Goal: Task Accomplishment & Management: Manage account settings

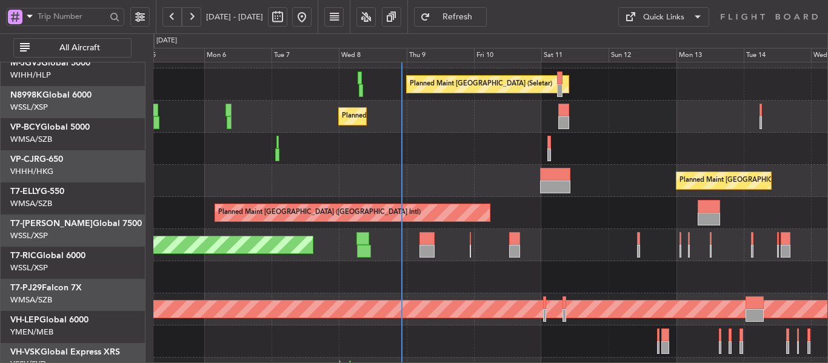
click at [381, 166] on div "Planned Maint [GEOGRAPHIC_DATA] ([GEOGRAPHIC_DATA] Intl) Planned Maint [GEOGRAP…" at bounding box center [490, 181] width 674 height 32
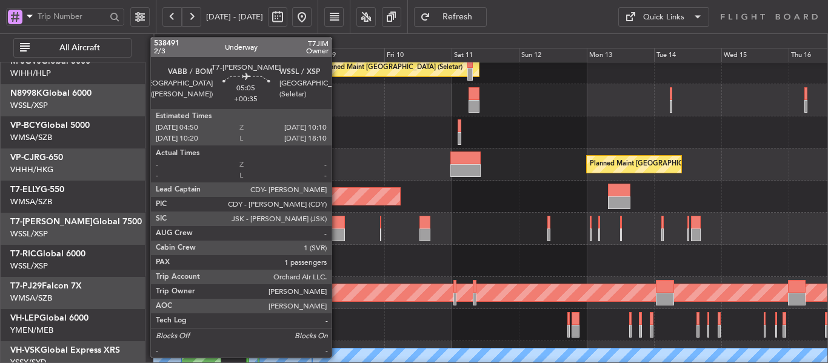
click at [337, 233] on div at bounding box center [337, 235] width 15 height 13
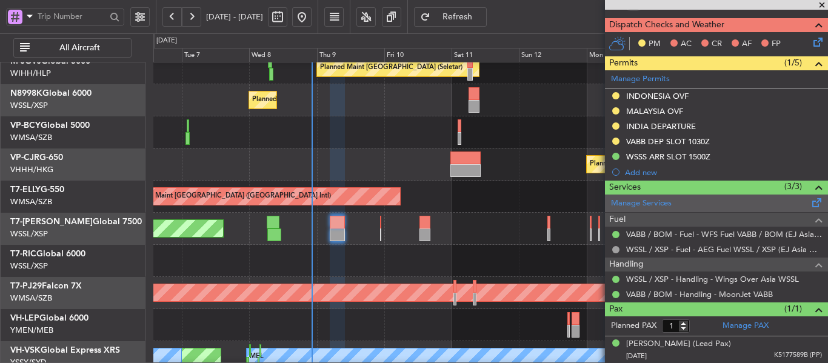
scroll to position [0, 0]
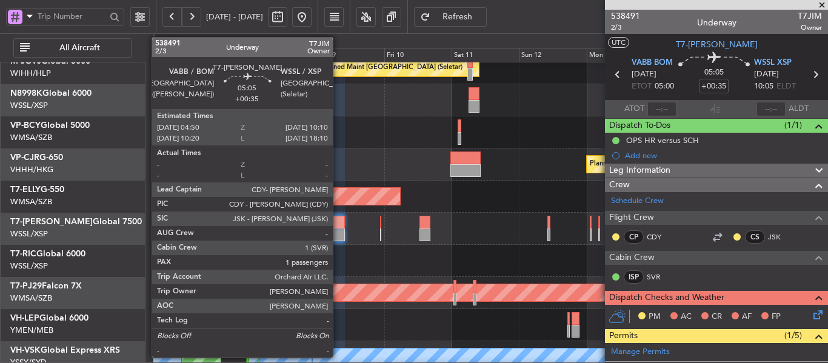
click at [338, 231] on div at bounding box center [337, 235] width 15 height 13
click at [338, 230] on div at bounding box center [337, 235] width 15 height 13
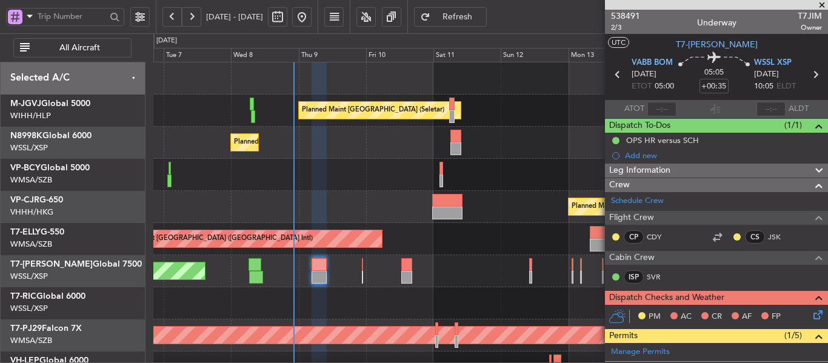
click at [403, 254] on div "Planned Maint [GEOGRAPHIC_DATA] (Seletar) Planned Maint [GEOGRAPHIC_DATA] (Sele…" at bounding box center [490, 271] width 674 height 418
click at [822, 5] on span at bounding box center [822, 5] width 12 height 11
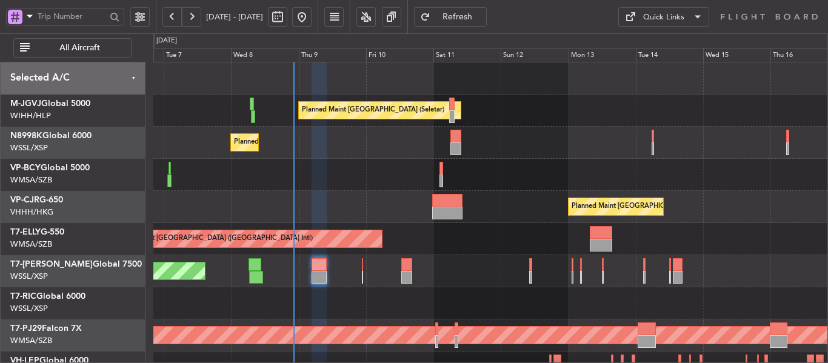
type input "0"
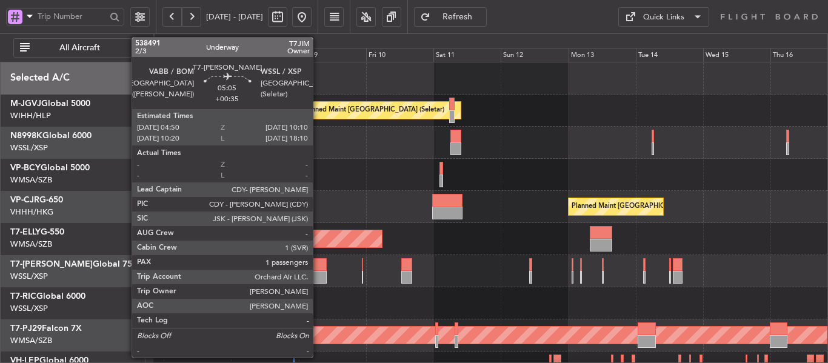
click at [318, 261] on div at bounding box center [319, 264] width 15 height 13
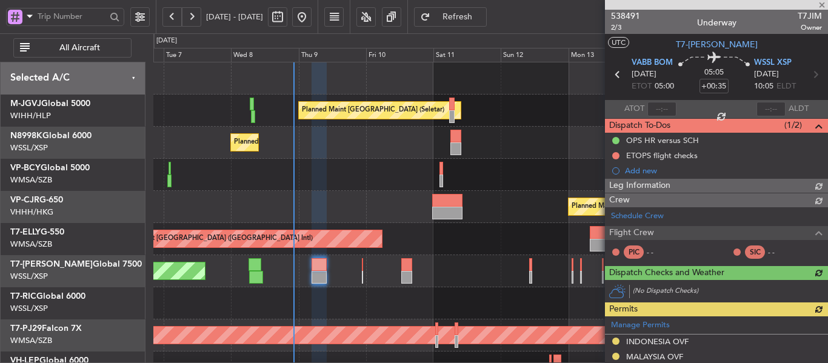
type input "[PERSON_NAME] (LEU)"
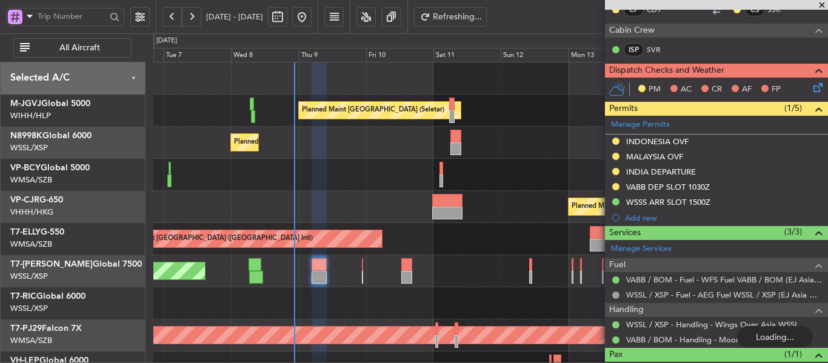
scroll to position [121, 0]
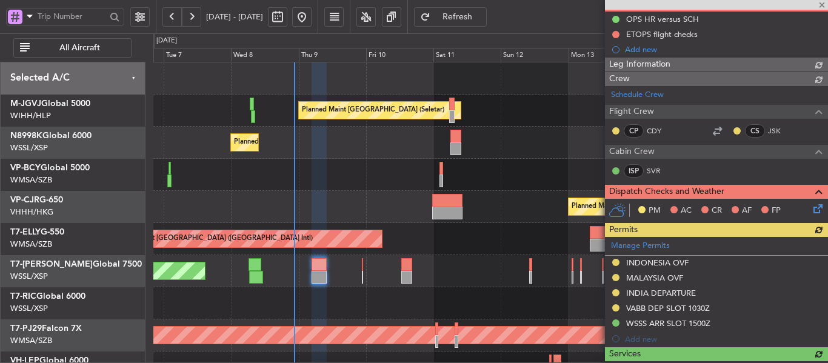
type input "[PERSON_NAME] (LEU)"
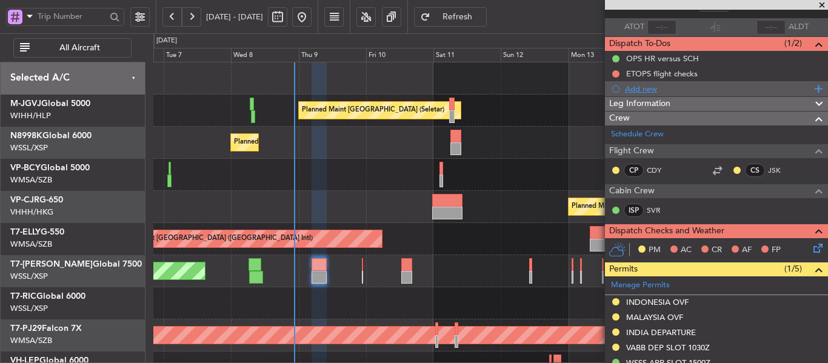
scroll to position [61, 0]
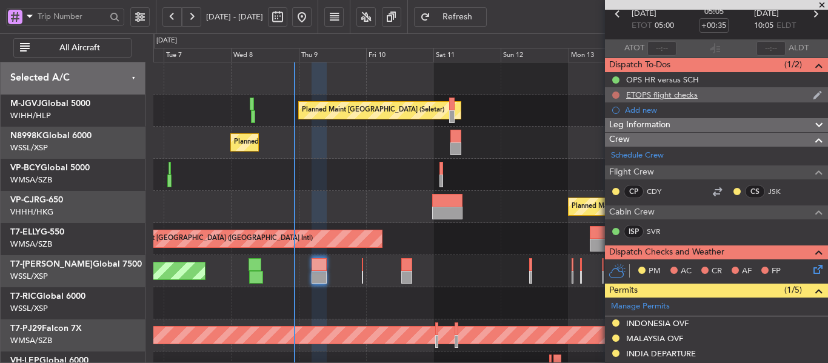
click at [613, 93] on button at bounding box center [616, 95] width 7 height 7
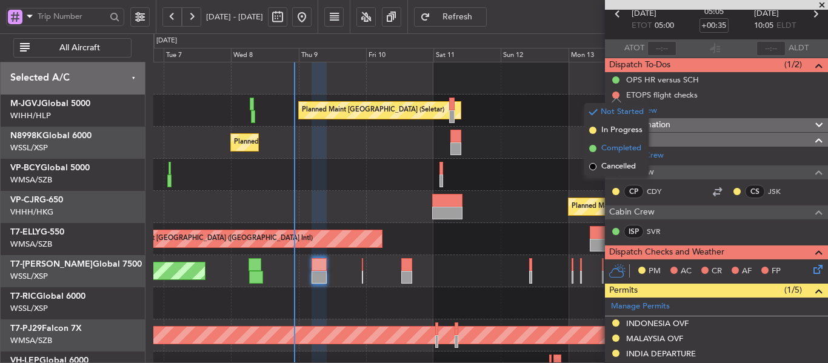
click at [593, 152] on li "Completed" at bounding box center [617, 148] width 64 height 18
click at [811, 270] on icon at bounding box center [816, 268] width 10 height 10
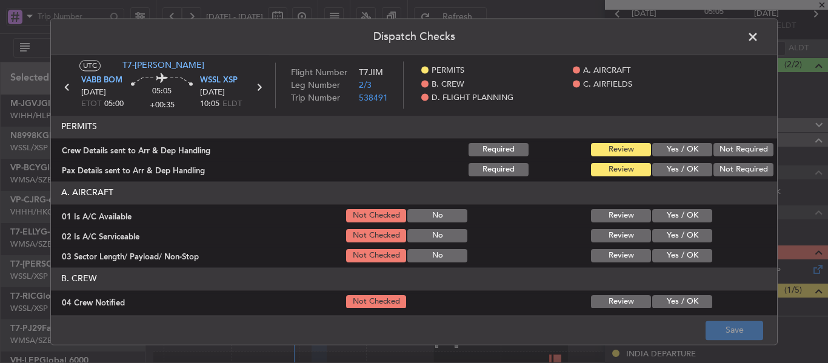
click at [666, 150] on button "Yes / OK" at bounding box center [683, 149] width 60 height 13
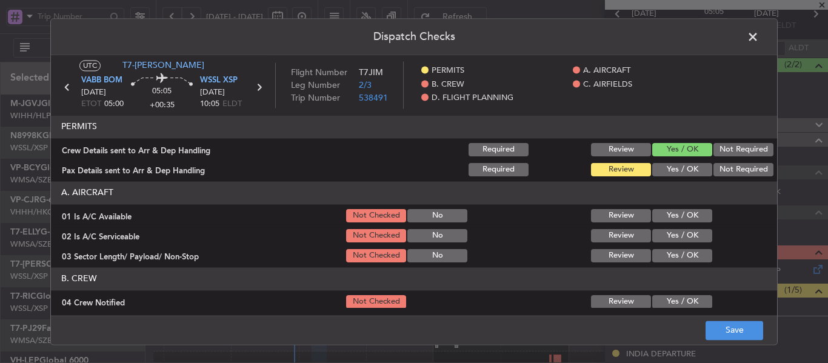
click at [666, 167] on button "Yes / OK" at bounding box center [683, 169] width 60 height 13
click at [664, 213] on button "Yes / OK" at bounding box center [683, 215] width 60 height 13
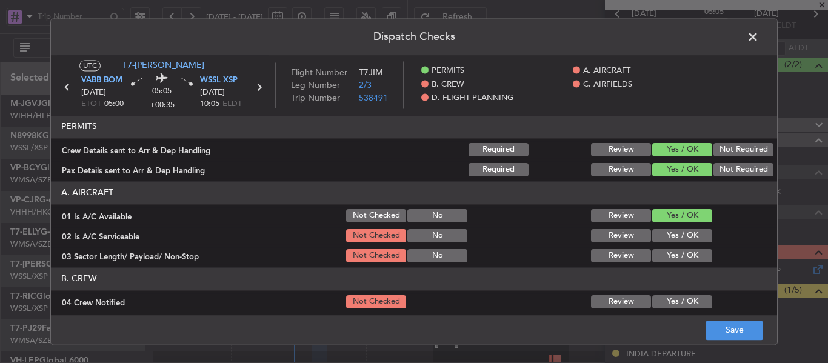
click at [663, 235] on button "Yes / OK" at bounding box center [683, 235] width 60 height 13
click at [662, 254] on button "Yes / OK" at bounding box center [683, 255] width 60 height 13
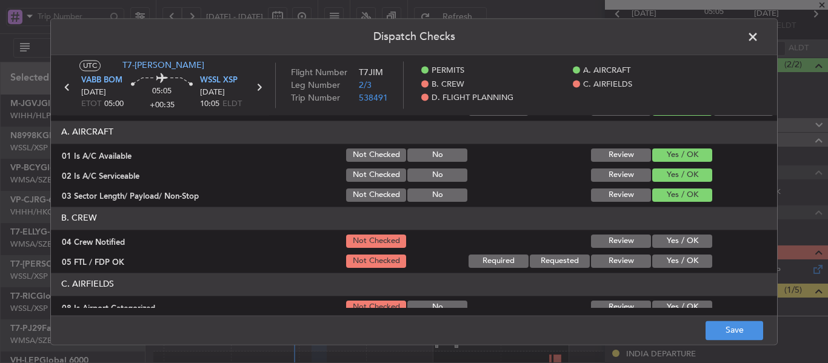
click at [656, 241] on button "Yes / OK" at bounding box center [683, 241] width 60 height 13
click at [656, 265] on button "Yes / OK" at bounding box center [683, 261] width 60 height 13
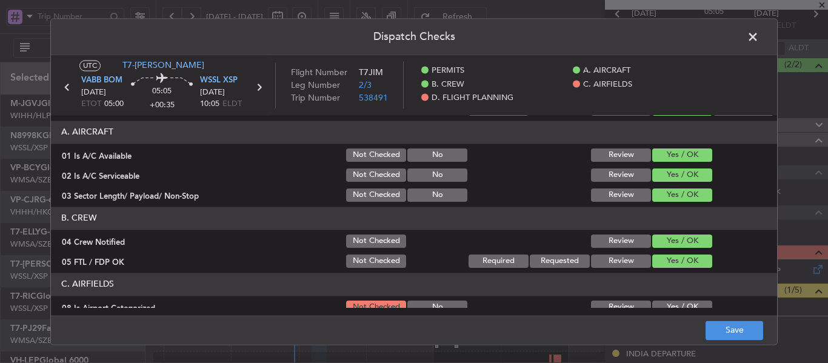
scroll to position [121, 0]
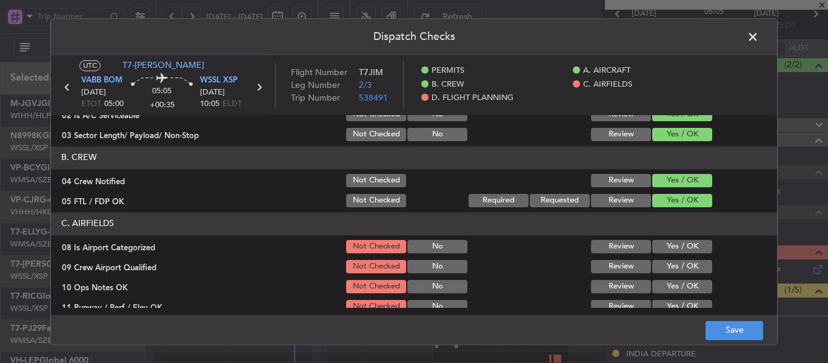
click at [665, 245] on button "Yes / OK" at bounding box center [683, 246] width 60 height 13
click at [665, 270] on button "Yes / OK" at bounding box center [683, 266] width 60 height 13
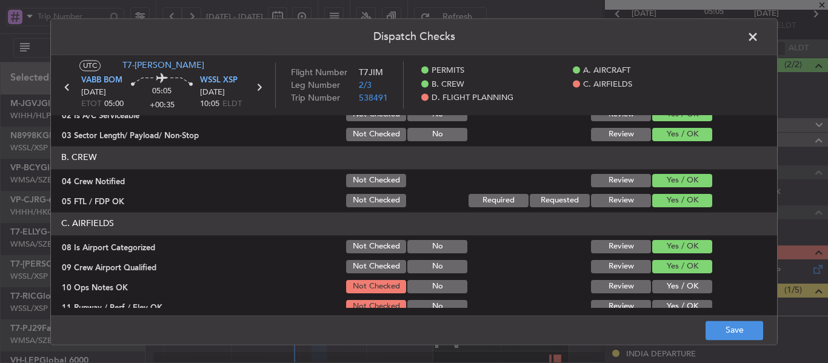
scroll to position [182, 0]
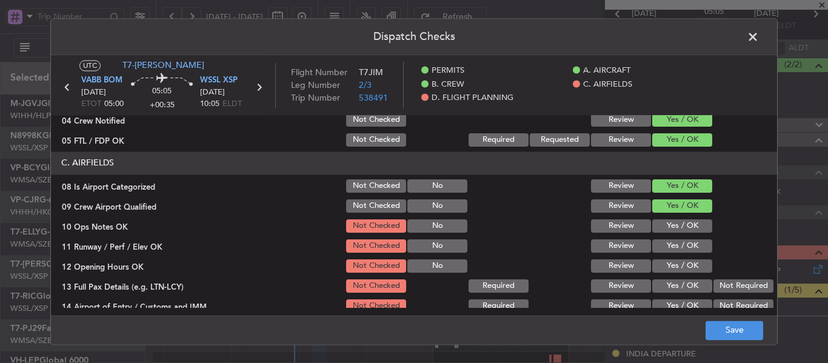
click at [662, 229] on button "Yes / OK" at bounding box center [683, 226] width 60 height 13
click at [662, 242] on button "Yes / OK" at bounding box center [683, 246] width 60 height 13
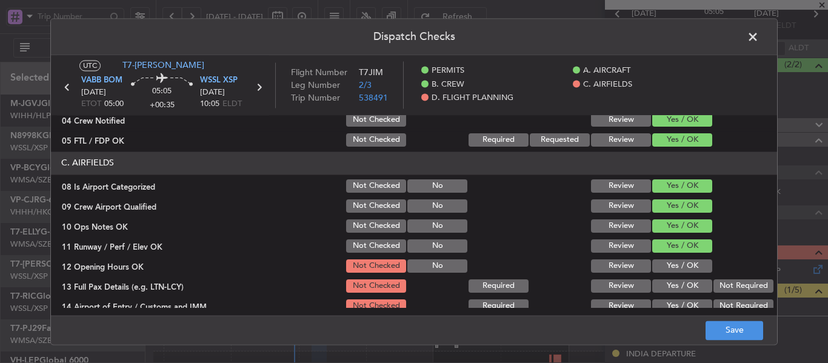
click at [657, 261] on button "Yes / OK" at bounding box center [683, 266] width 60 height 13
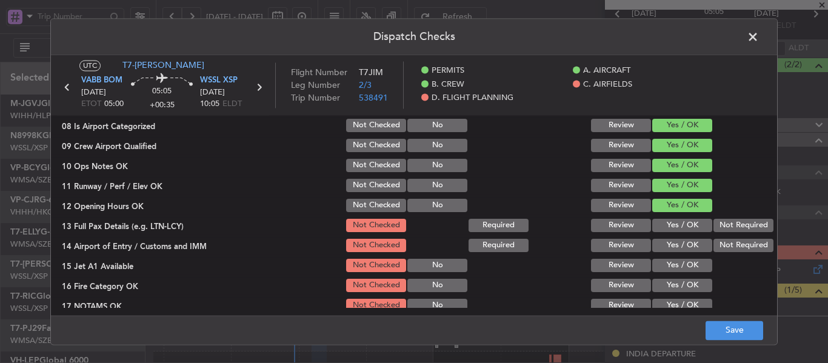
click at [663, 223] on button "Yes / OK" at bounding box center [683, 225] width 60 height 13
click at [665, 243] on button "Yes / OK" at bounding box center [683, 245] width 60 height 13
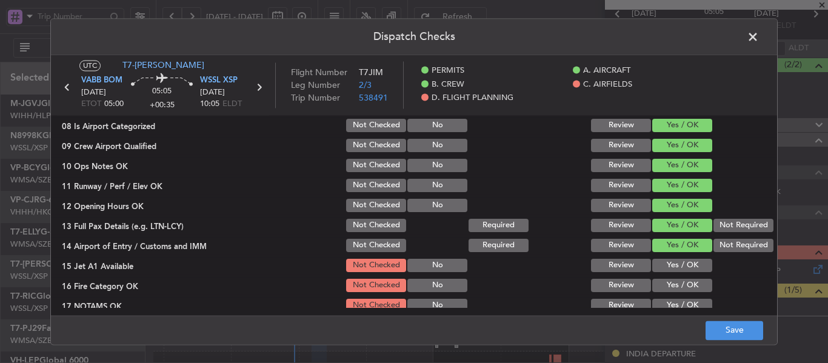
click at [662, 260] on button "Yes / OK" at bounding box center [683, 265] width 60 height 13
click at [660, 270] on button "Yes / OK" at bounding box center [683, 265] width 60 height 13
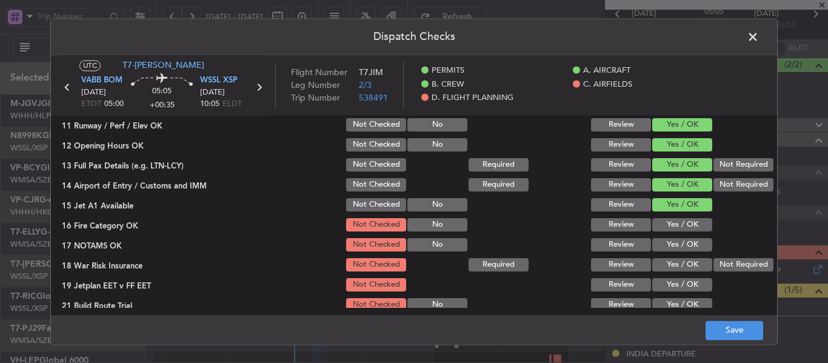
click at [662, 223] on button "Yes / OK" at bounding box center [683, 224] width 60 height 13
click at [662, 241] on button "Yes / OK" at bounding box center [683, 244] width 60 height 13
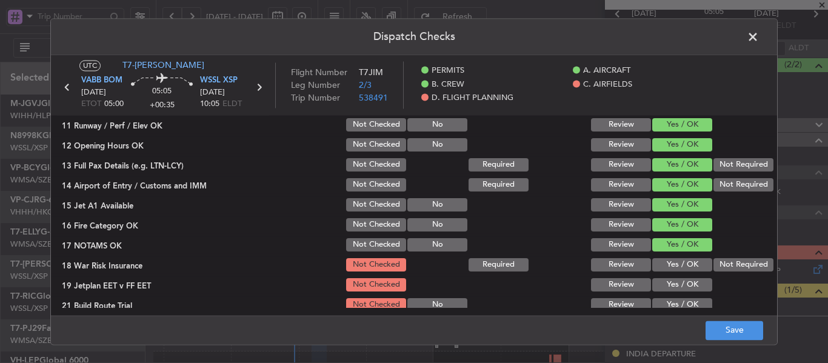
click at [725, 260] on button "Not Required" at bounding box center [744, 264] width 60 height 13
click at [682, 283] on button "Yes / OK" at bounding box center [683, 284] width 60 height 13
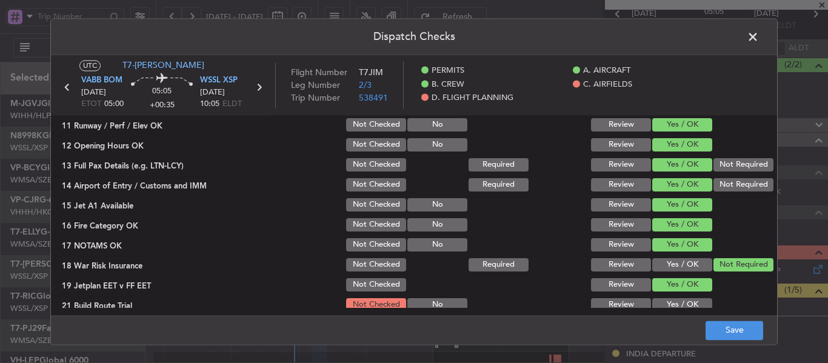
click at [676, 300] on button "Yes / OK" at bounding box center [683, 304] width 60 height 13
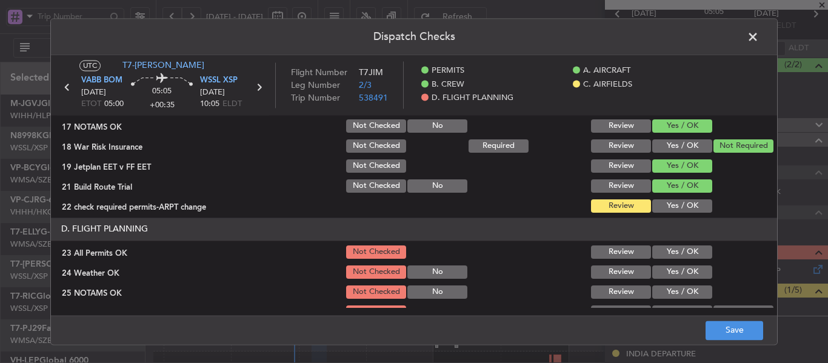
scroll to position [425, 0]
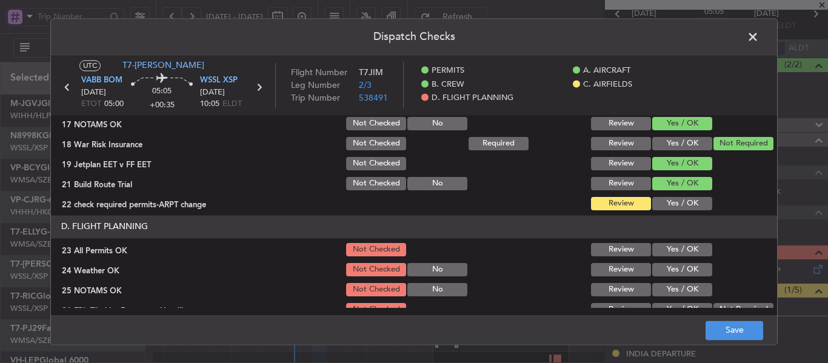
click at [669, 207] on button "Yes / OK" at bounding box center [683, 203] width 60 height 13
click at [627, 250] on button "Review" at bounding box center [621, 249] width 60 height 13
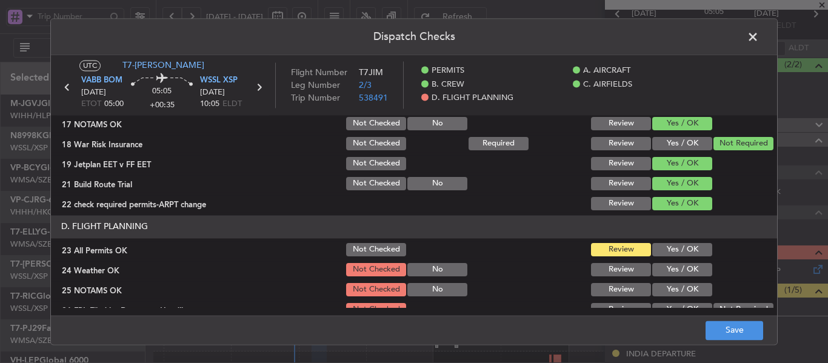
click at [668, 274] on button "Yes / OK" at bounding box center [683, 269] width 60 height 13
click at [665, 288] on button "Yes / OK" at bounding box center [683, 289] width 60 height 13
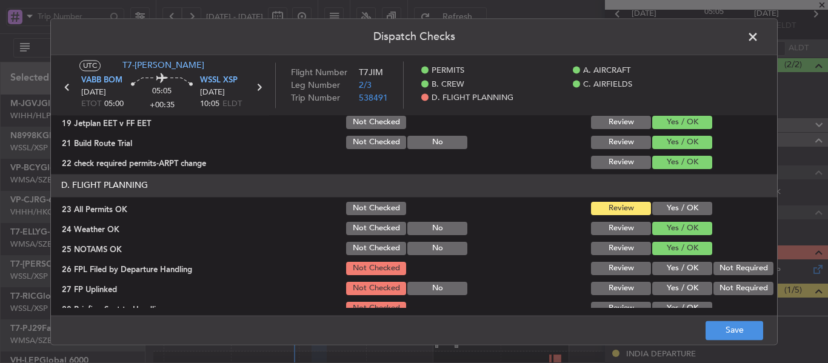
scroll to position [485, 0]
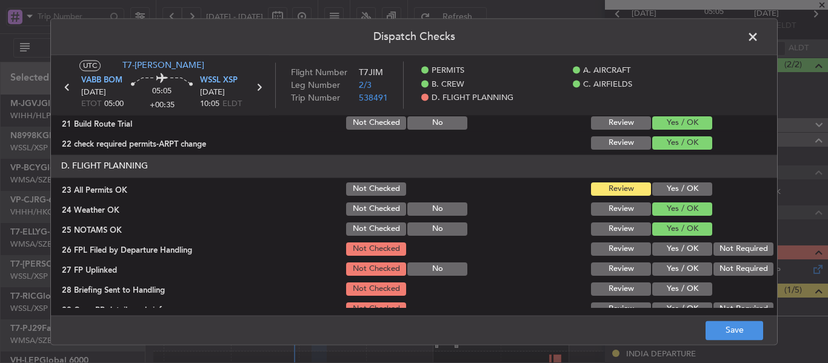
click at [621, 248] on button "Review" at bounding box center [621, 249] width 60 height 13
click at [670, 270] on button "Yes / OK" at bounding box center [683, 269] width 60 height 13
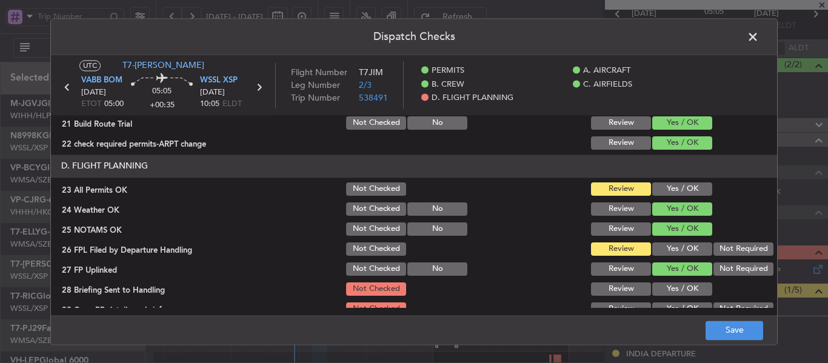
click at [670, 292] on button "Yes / OK" at bounding box center [683, 289] width 60 height 13
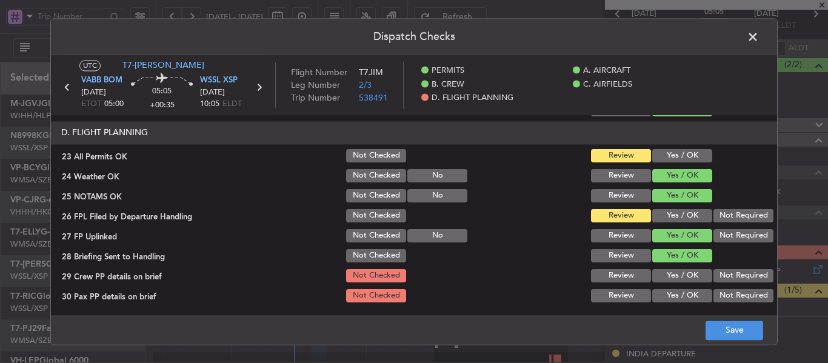
click at [666, 278] on button "Yes / OK" at bounding box center [683, 275] width 60 height 13
click at [668, 297] on button "Yes / OK" at bounding box center [683, 295] width 60 height 13
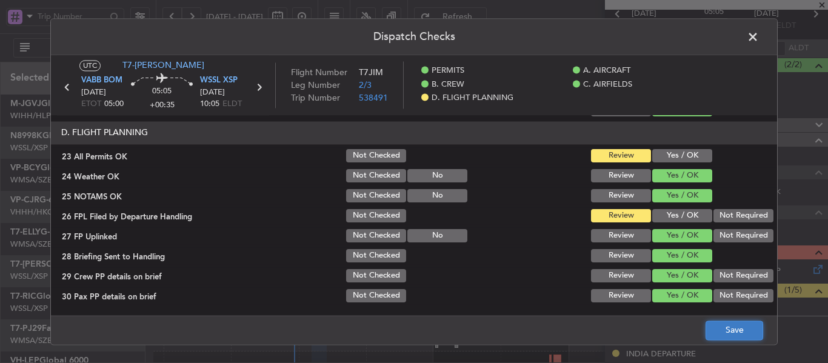
click at [716, 334] on button "Save" at bounding box center [735, 330] width 58 height 19
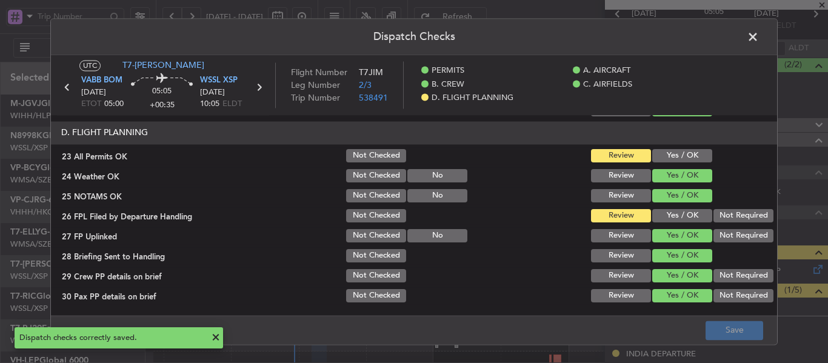
click at [759, 35] on span at bounding box center [759, 40] width 0 height 24
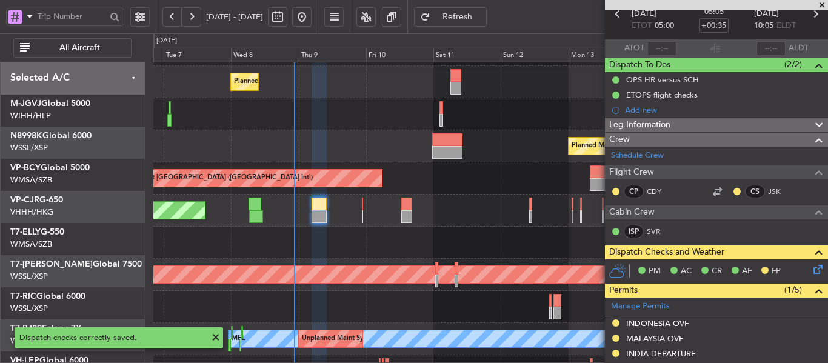
scroll to position [116, 0]
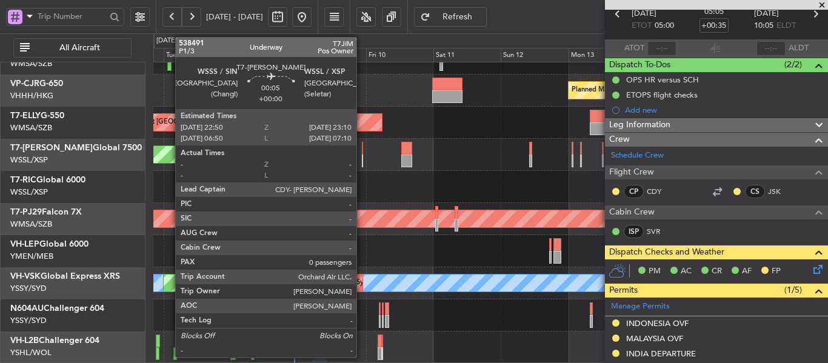
click at [362, 146] on div at bounding box center [362, 148] width 1 height 13
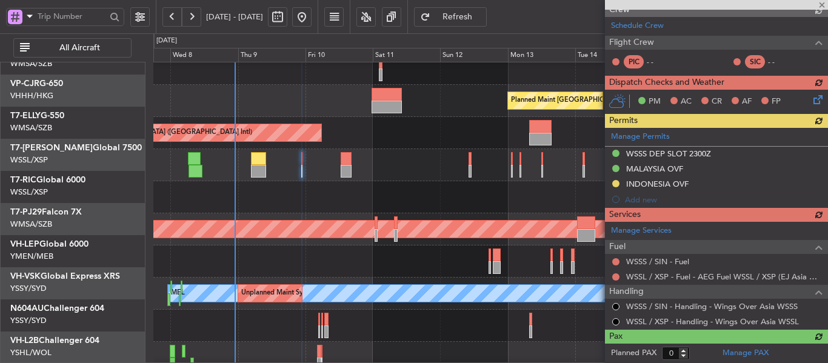
scroll to position [107, 0]
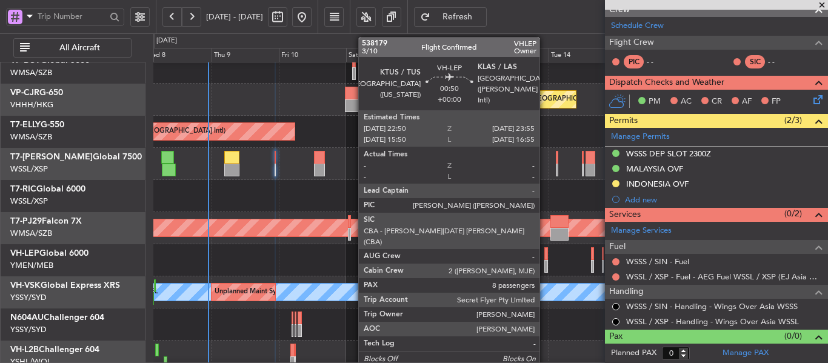
click at [545, 260] on div at bounding box center [547, 253] width 4 height 13
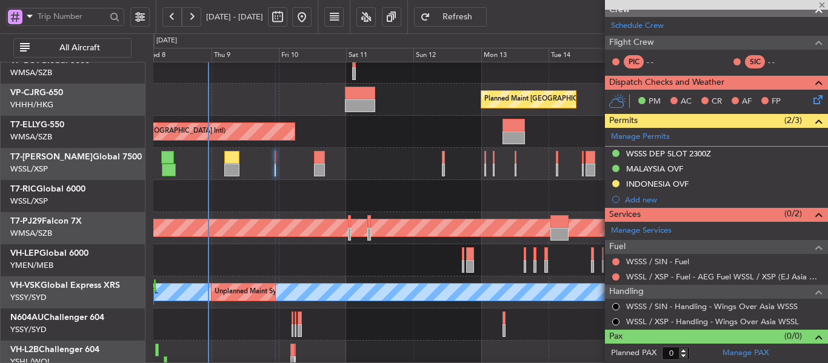
type input "8"
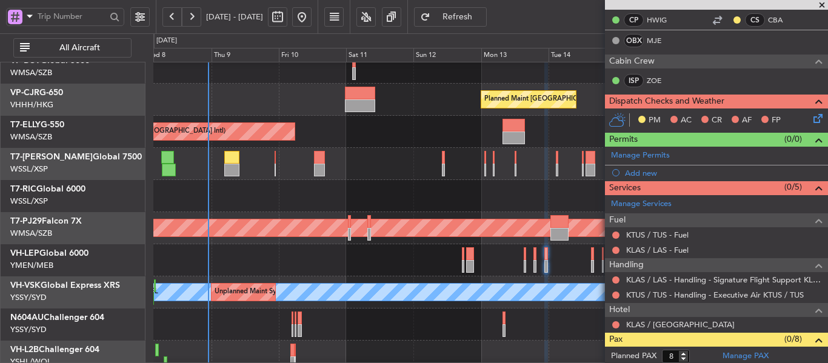
scroll to position [230, 0]
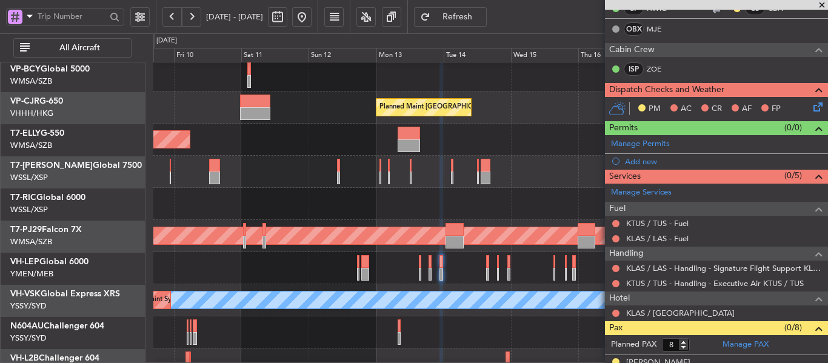
click at [466, 275] on div at bounding box center [490, 268] width 674 height 32
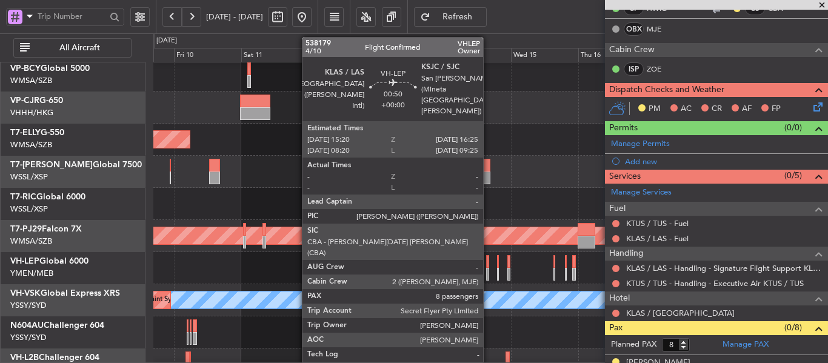
click at [489, 270] on div at bounding box center [488, 274] width 4 height 13
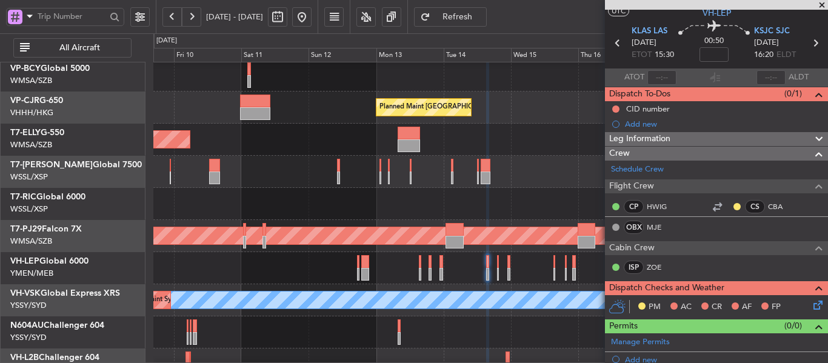
scroll to position [29, 0]
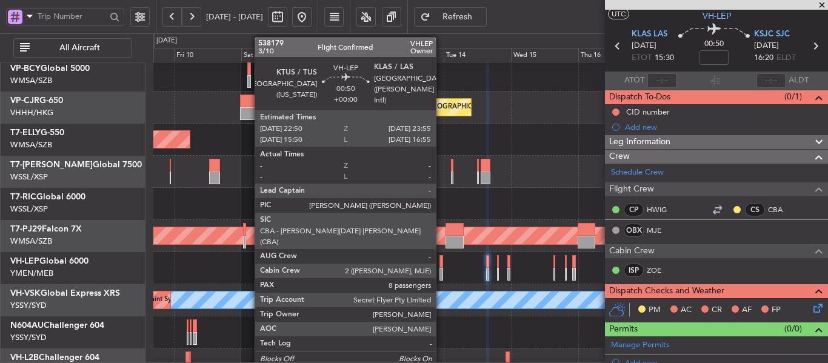
click at [441, 271] on div at bounding box center [442, 274] width 4 height 13
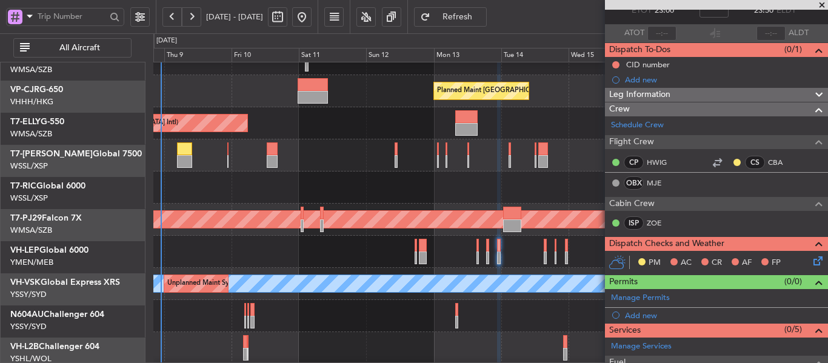
scroll to position [116, 0]
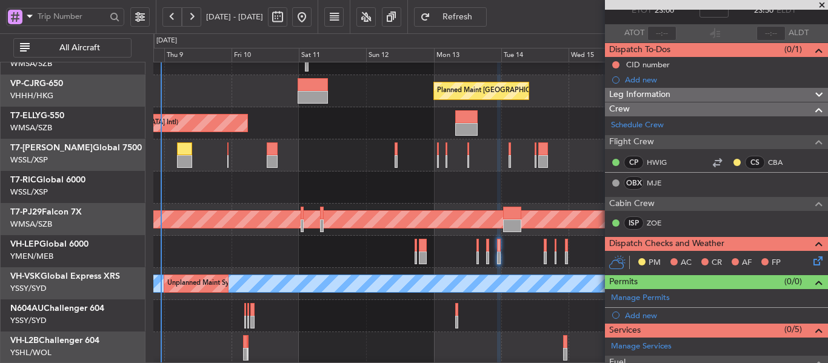
click at [270, 267] on div "Planned Maint [GEOGRAPHIC_DATA] ([GEOGRAPHIC_DATA] Intl) Planned Maint [GEOGRAP…" at bounding box center [490, 156] width 674 height 418
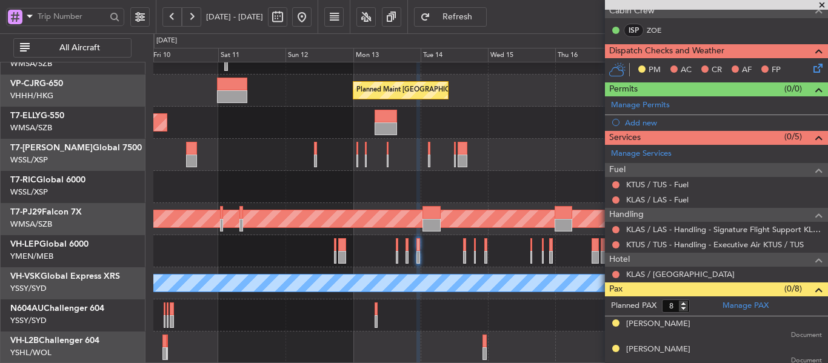
scroll to position [273, 0]
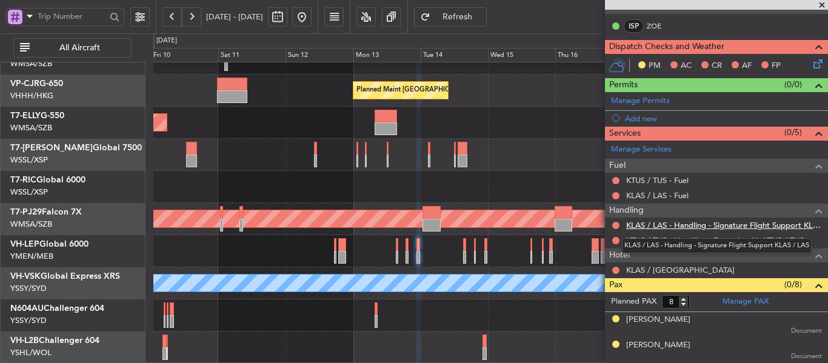
click at [723, 224] on link "KLAS / LAS - Handling - Signature Flight Support KLAS / LAS" at bounding box center [724, 225] width 196 height 10
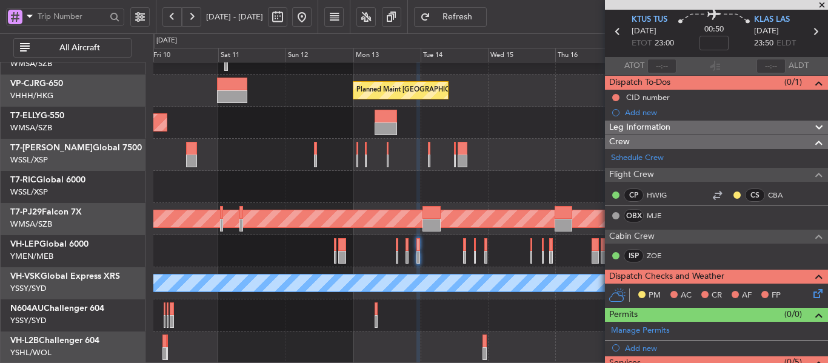
scroll to position [0, 0]
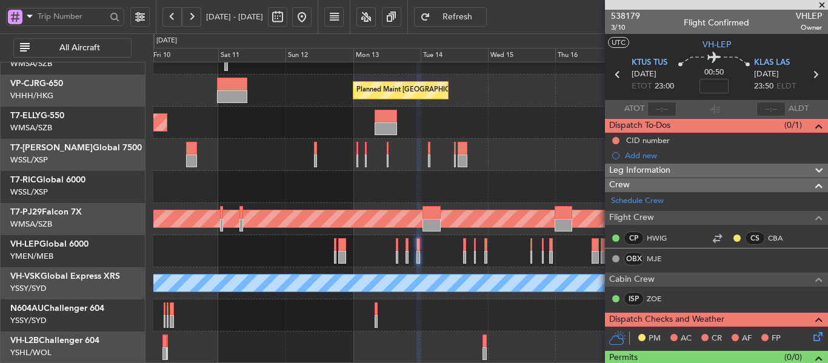
click at [811, 76] on icon at bounding box center [816, 75] width 16 height 16
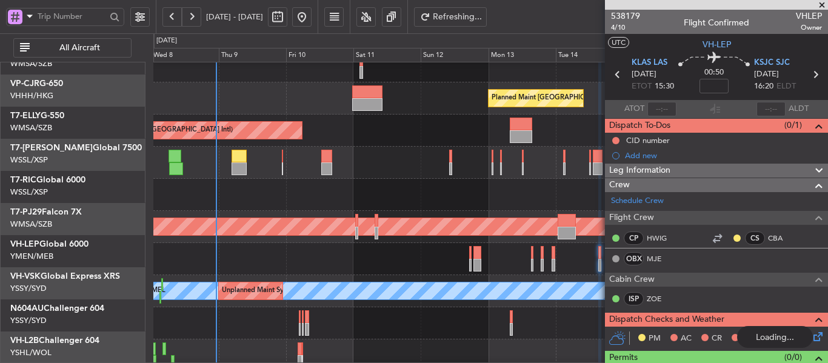
scroll to position [108, 0]
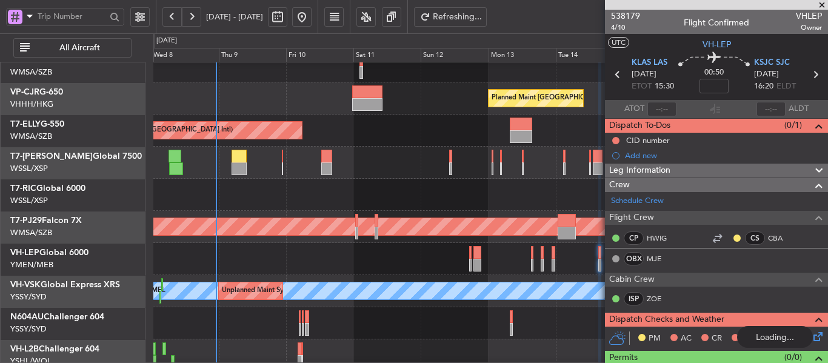
click at [418, 213] on div "Planned Maint [GEOGRAPHIC_DATA] (Sultan [PERSON_NAME] [PERSON_NAME] - Subang)" at bounding box center [490, 227] width 674 height 32
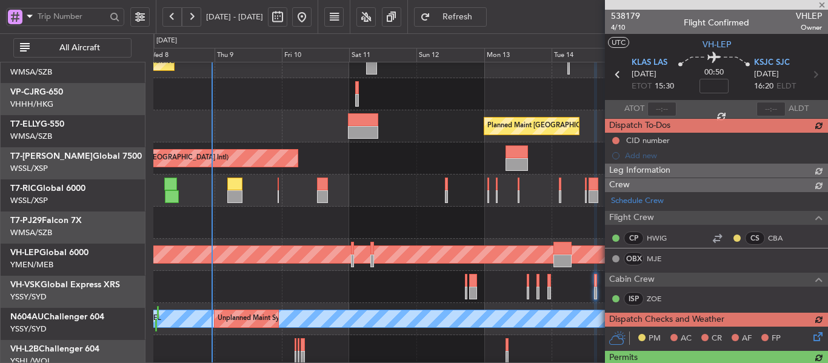
click at [392, 161] on div "Planned Maint [GEOGRAPHIC_DATA] ([GEOGRAPHIC_DATA] Intl)" at bounding box center [490, 159] width 674 height 32
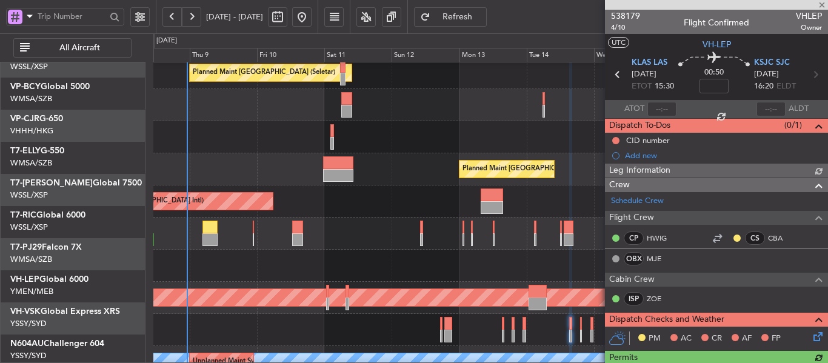
scroll to position [20, 0]
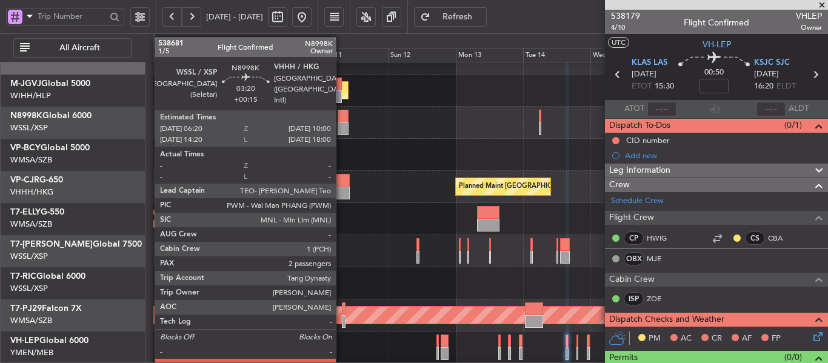
click at [341, 113] on div at bounding box center [343, 116] width 10 height 13
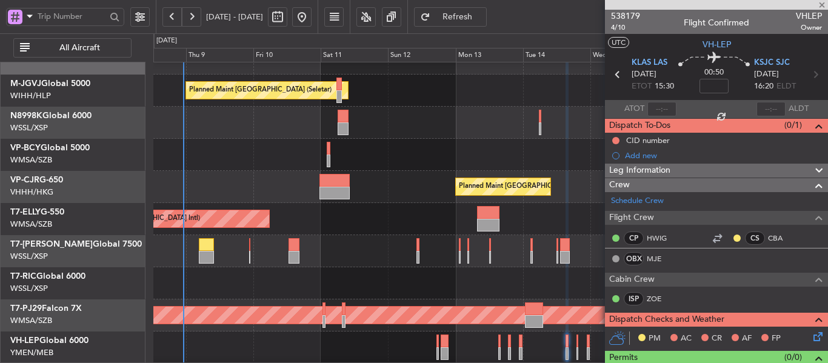
type input "+00:15"
type input "2"
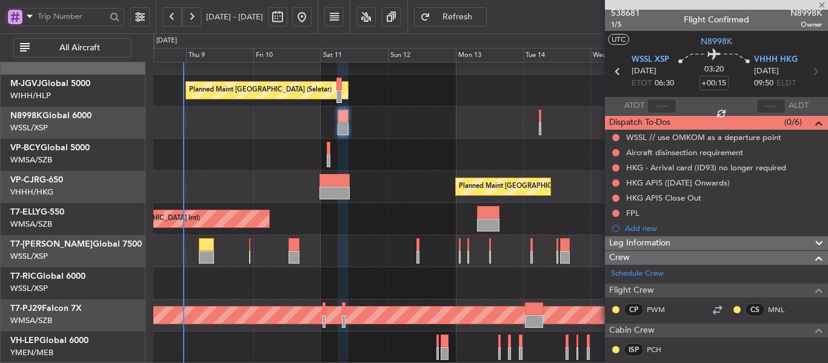
scroll to position [0, 0]
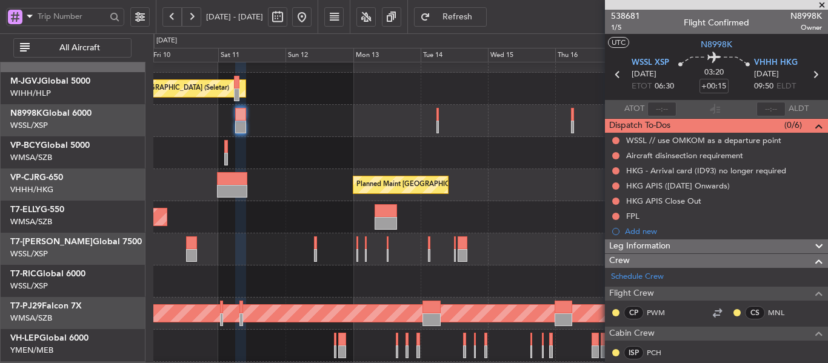
click at [312, 119] on div "Planned Maint [GEOGRAPHIC_DATA] (Seletar)" at bounding box center [490, 121] width 674 height 32
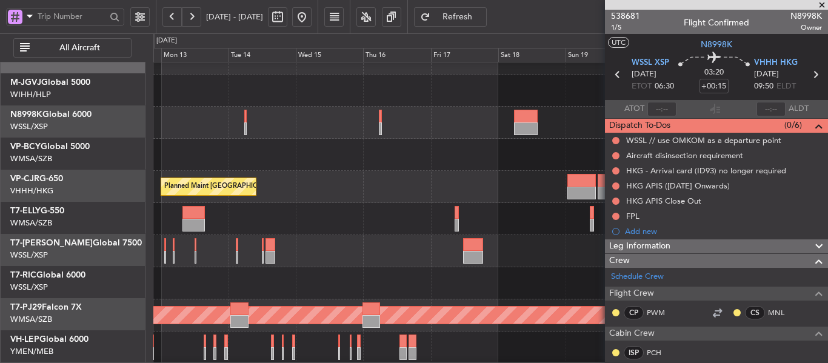
scroll to position [19, 0]
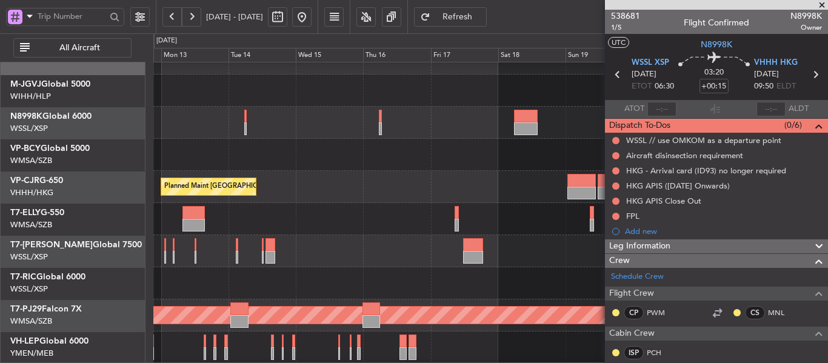
click at [314, 132] on div at bounding box center [490, 123] width 674 height 32
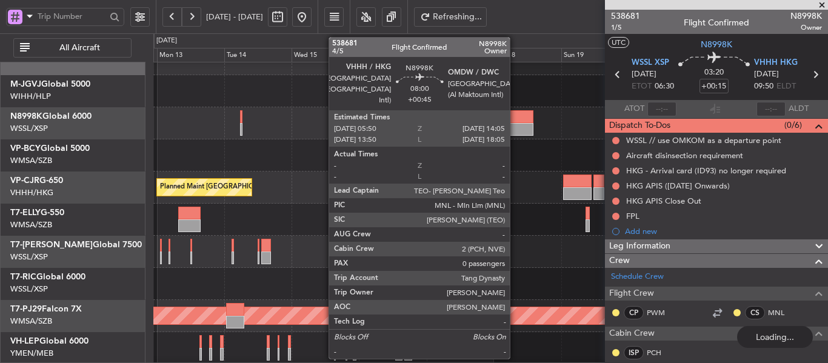
click at [515, 124] on div at bounding box center [522, 129] width 24 height 13
type input "+00:45"
type input "0"
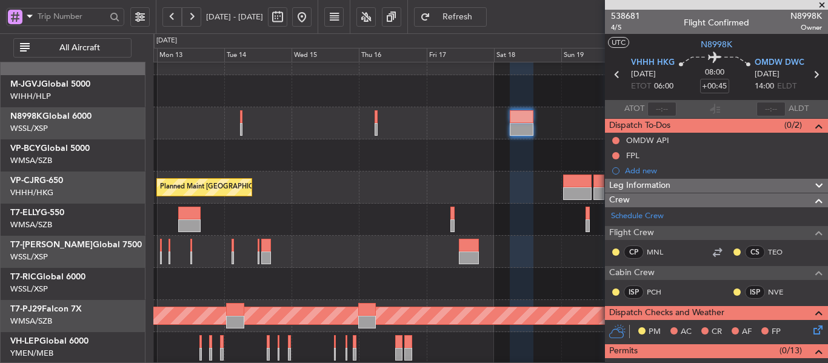
click at [824, 5] on span at bounding box center [822, 5] width 12 height 11
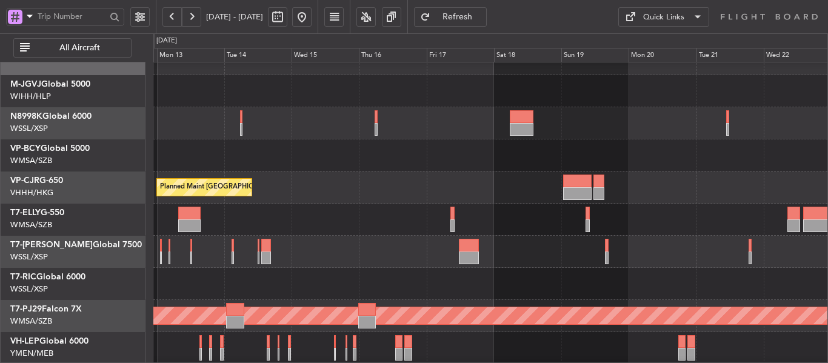
click at [407, 169] on div at bounding box center [490, 155] width 674 height 32
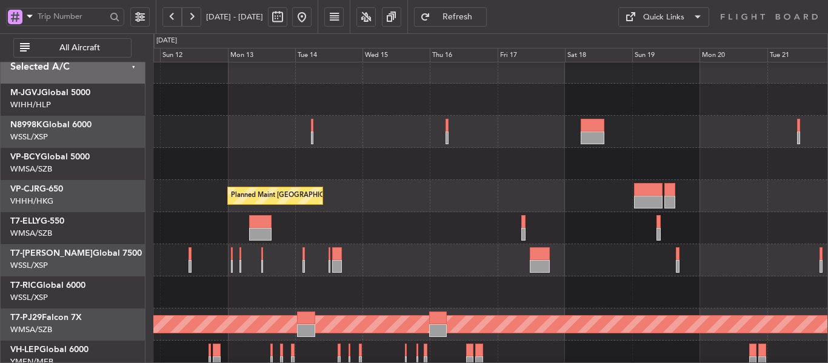
click at [439, 175] on div at bounding box center [490, 164] width 674 height 32
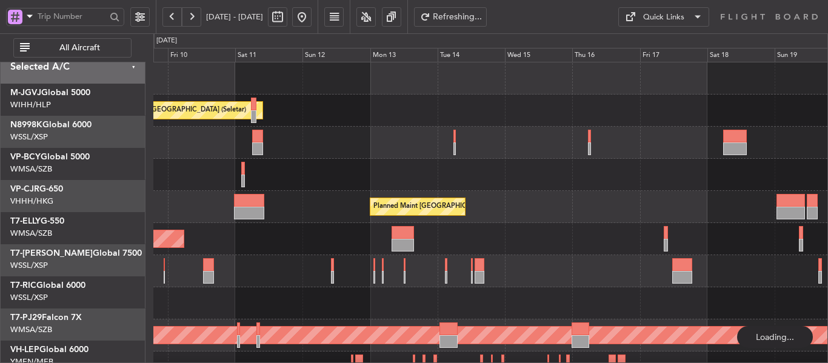
scroll to position [0, 0]
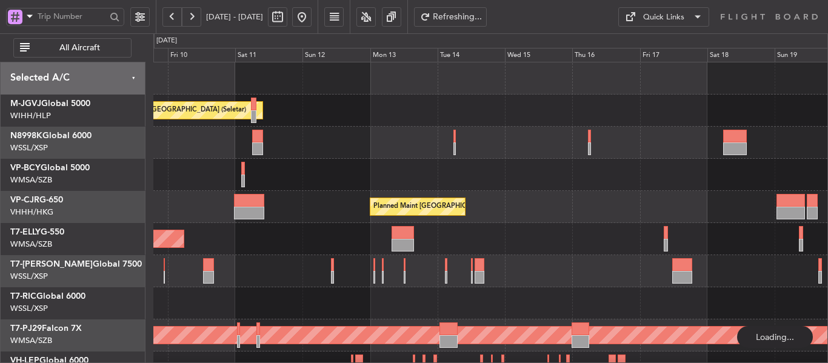
click at [512, 243] on div "Planned Maint [GEOGRAPHIC_DATA] (Seletar) Planned Maint [GEOGRAPHIC_DATA] (Sele…" at bounding box center [490, 271] width 674 height 418
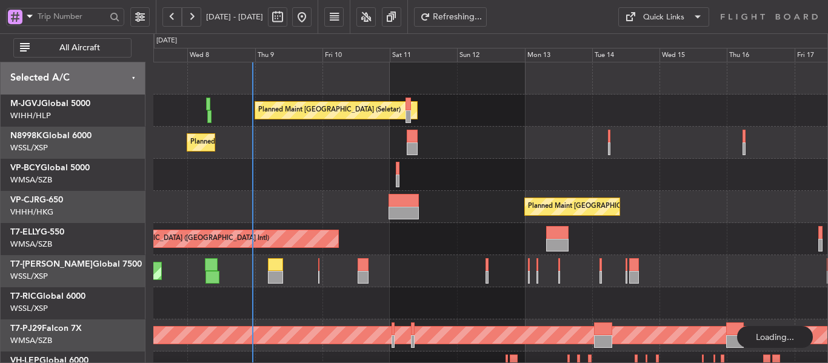
click at [505, 213] on div "Planned Maint [GEOGRAPHIC_DATA] (Seletar) Planned Maint [GEOGRAPHIC_DATA] (Sele…" at bounding box center [490, 271] width 674 height 418
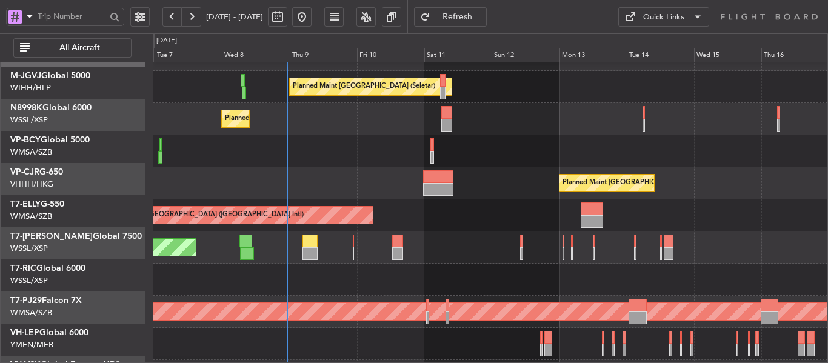
click at [428, 240] on div "Planned Maint [GEOGRAPHIC_DATA] (Seletar)" at bounding box center [490, 248] width 674 height 32
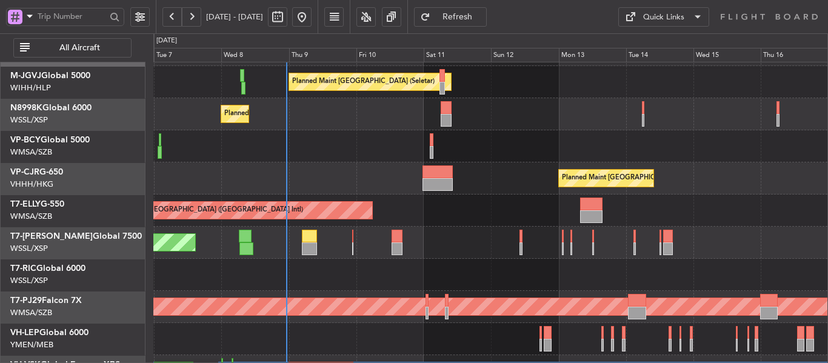
scroll to position [29, 0]
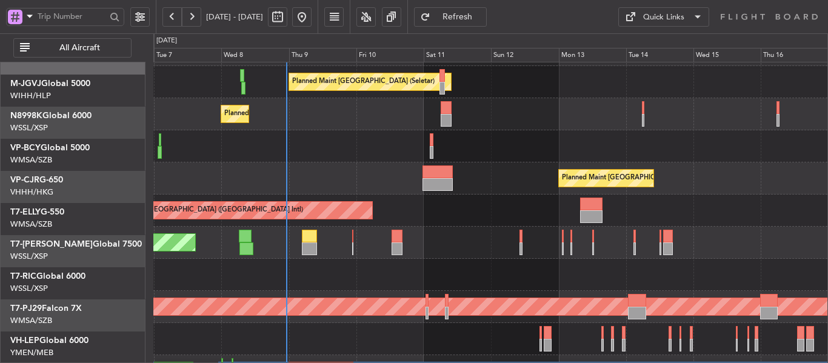
click at [457, 243] on div "Planned Maint [GEOGRAPHIC_DATA] (Seletar)" at bounding box center [490, 243] width 674 height 32
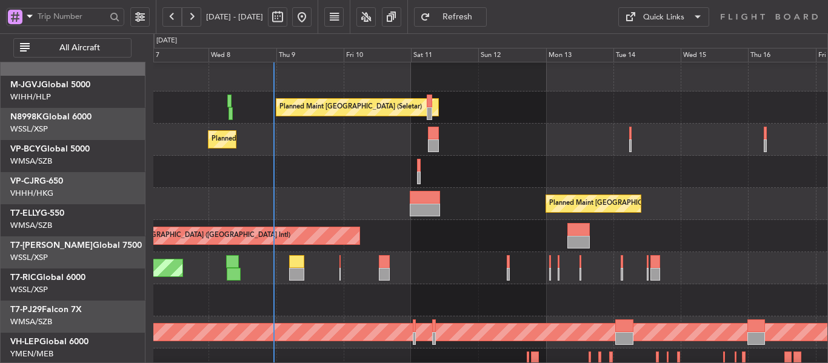
scroll to position [0, 0]
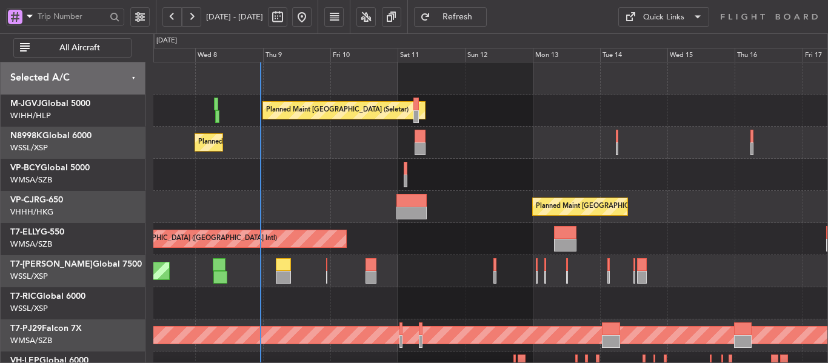
click at [475, 229] on div "Planned Maint [GEOGRAPHIC_DATA] (Seletar) Planned Maint [GEOGRAPHIC_DATA] (Sele…" at bounding box center [490, 271] width 674 height 418
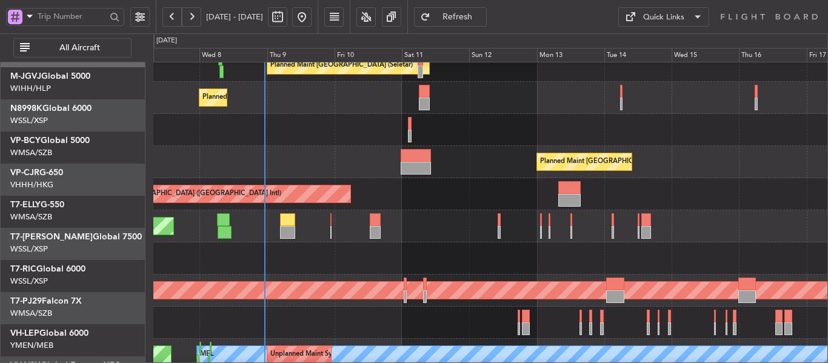
scroll to position [94, 0]
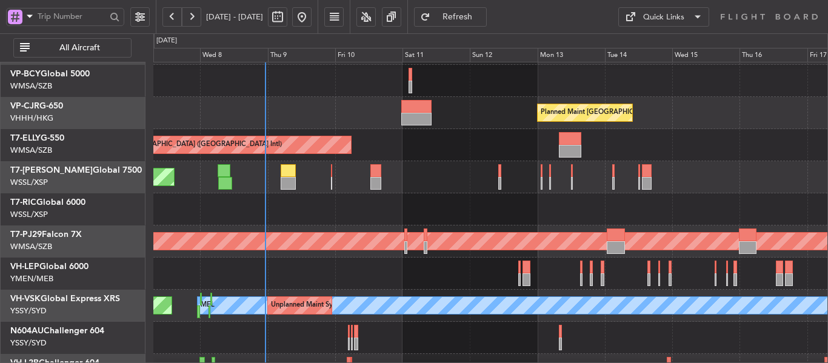
click at [441, 172] on div "Planned Maint [GEOGRAPHIC_DATA] (Seletar)" at bounding box center [490, 177] width 674 height 32
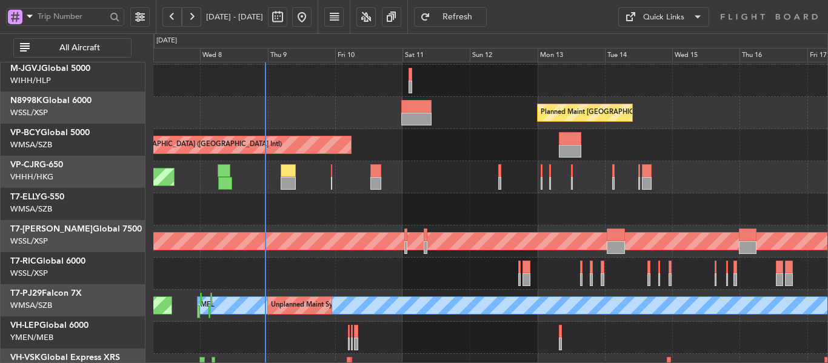
click at [438, 193] on div "Planned Maint [GEOGRAPHIC_DATA] (Seletar)" at bounding box center [490, 177] width 674 height 32
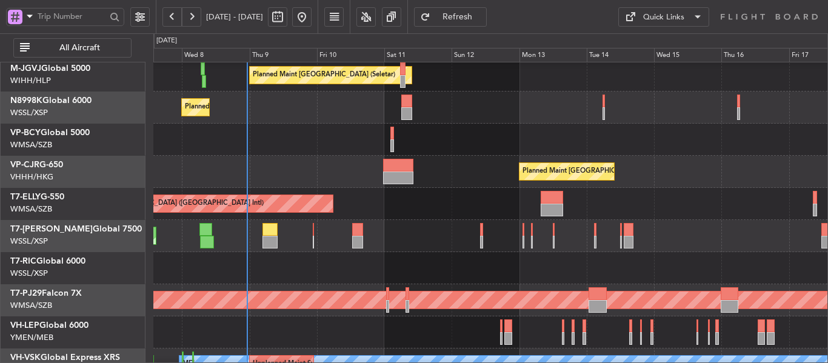
click at [448, 186] on div "Planned Maint [GEOGRAPHIC_DATA] ([GEOGRAPHIC_DATA] Intl)" at bounding box center [490, 172] width 674 height 32
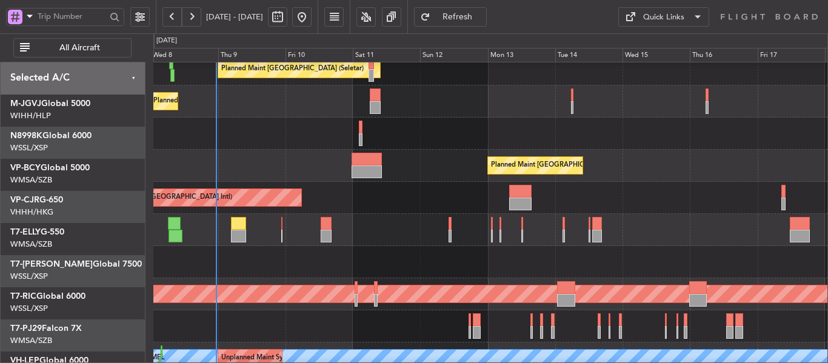
click at [406, 214] on div "Planned Maint [GEOGRAPHIC_DATA] (Seletar)" at bounding box center [490, 230] width 674 height 32
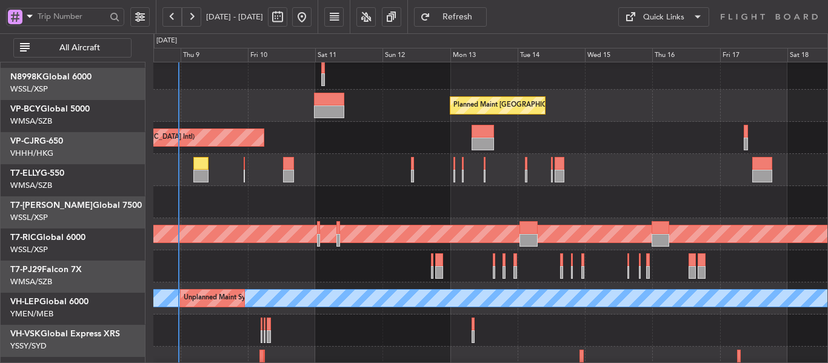
scroll to position [116, 0]
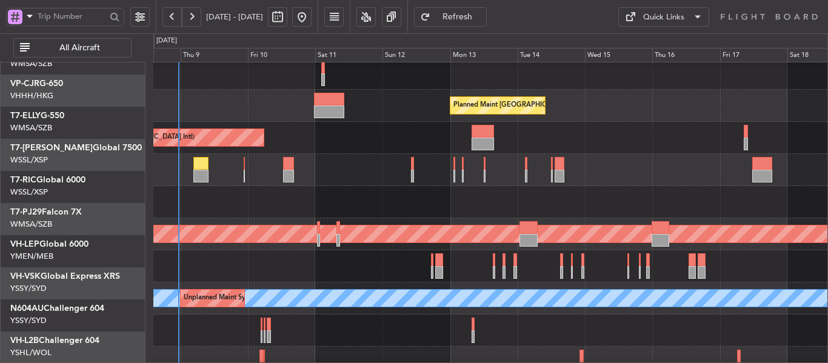
click at [375, 199] on div "Planned Maint [GEOGRAPHIC_DATA] ([GEOGRAPHIC_DATA] Intl) Planned Maint [GEOGRAP…" at bounding box center [490, 170] width 674 height 418
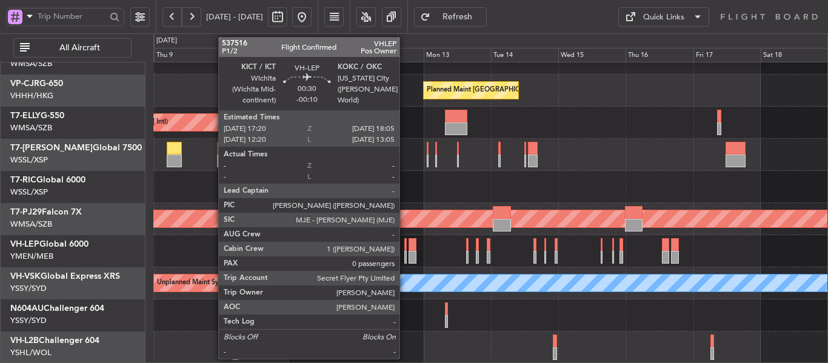
click at [405, 251] on div at bounding box center [406, 257] width 2 height 13
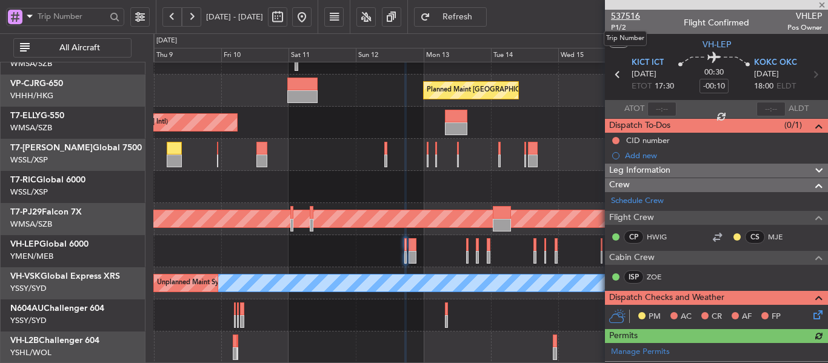
click at [633, 18] on span "537516" at bounding box center [625, 16] width 29 height 13
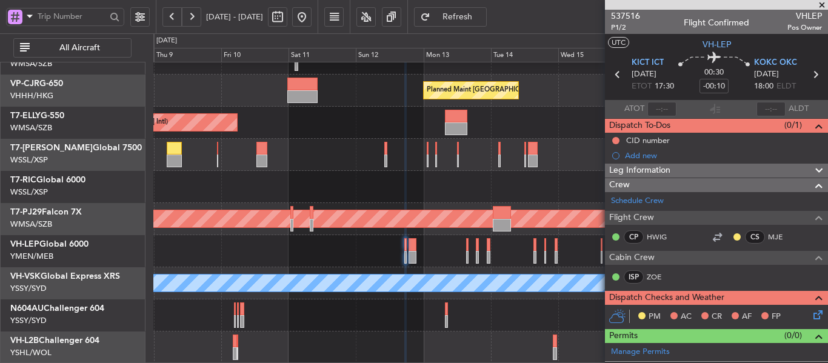
scroll to position [0, 0]
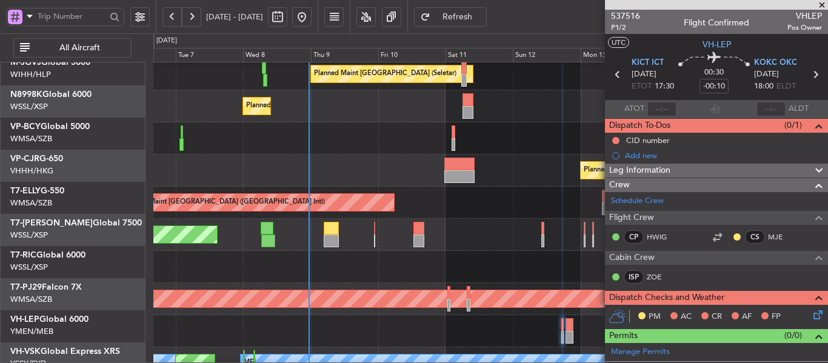
click at [466, 204] on div "Planned Maint [GEOGRAPHIC_DATA] ([GEOGRAPHIC_DATA] Intl)" at bounding box center [490, 203] width 674 height 32
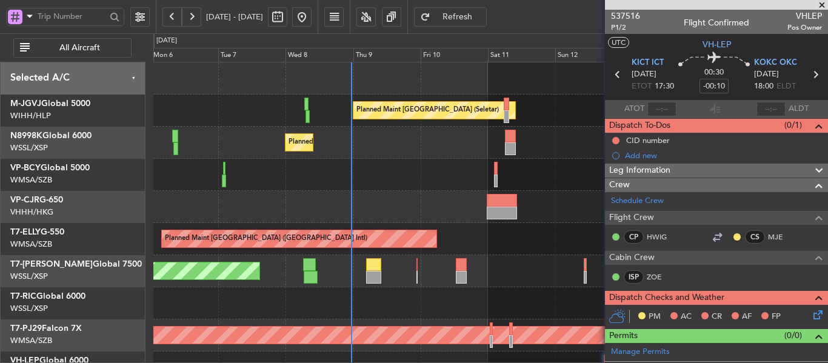
click at [421, 296] on div "Planned Maint [GEOGRAPHIC_DATA] (Seletar) Planned Maint [GEOGRAPHIC_DATA] (Sele…" at bounding box center [490, 271] width 674 height 418
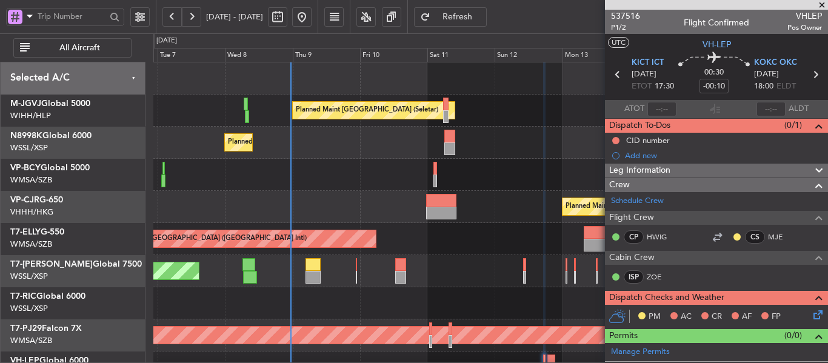
click at [823, 2] on span at bounding box center [822, 5] width 12 height 11
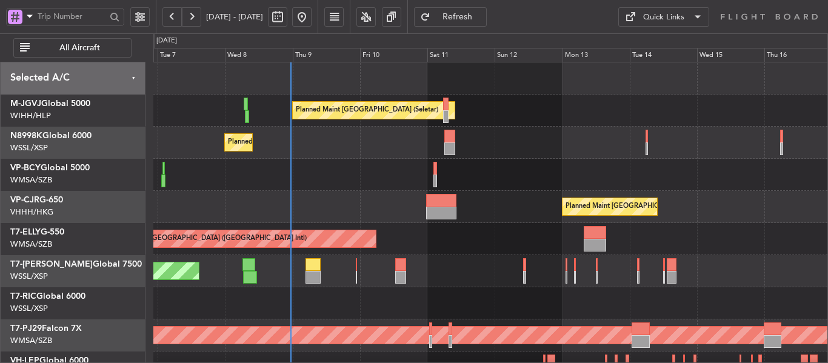
scroll to position [116, 0]
